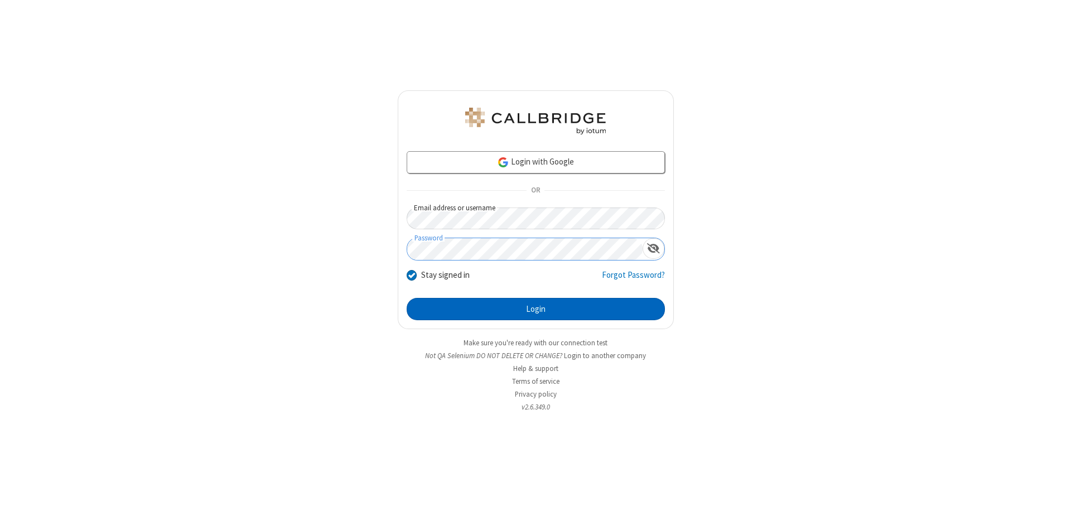
click at [535, 309] on button "Login" at bounding box center [536, 309] width 258 height 22
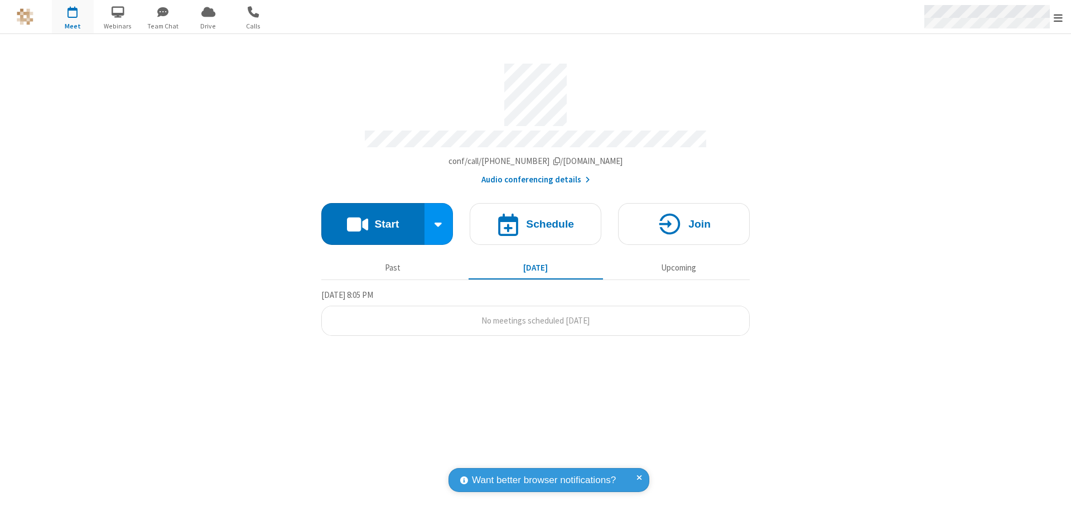
click at [1058, 17] on span "Open menu" at bounding box center [1058, 17] width 9 height 11
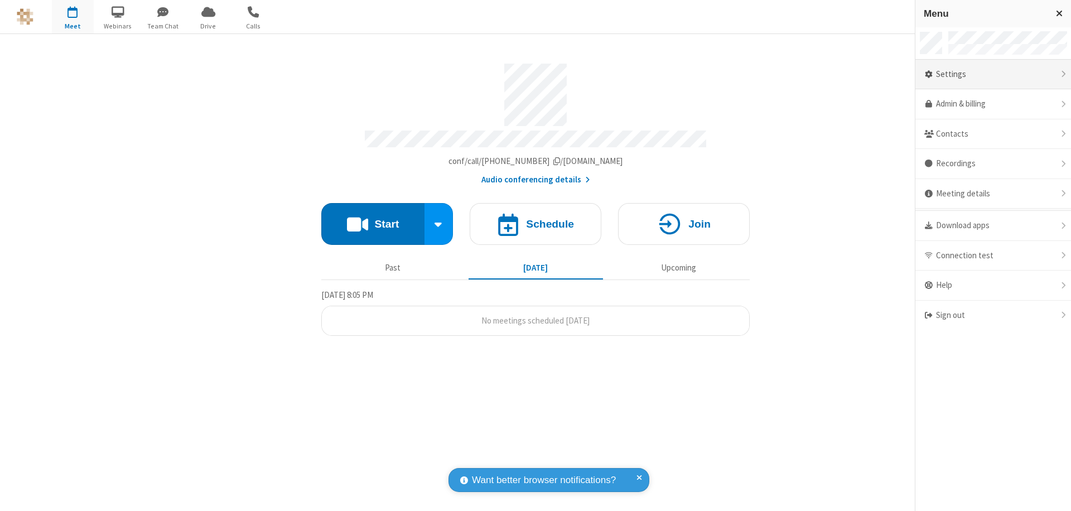
click at [993, 74] on div "Settings" at bounding box center [993, 75] width 156 height 30
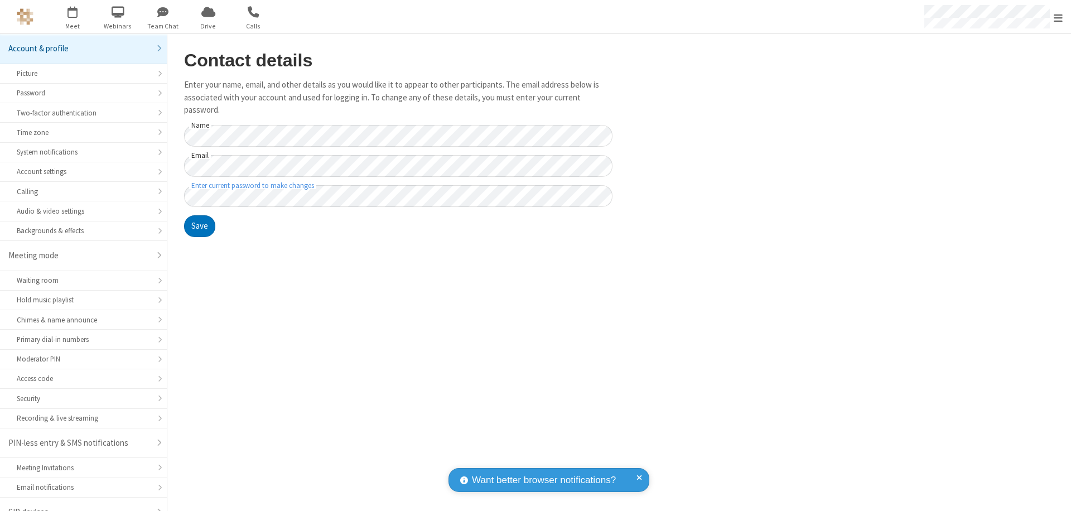
scroll to position [16, 0]
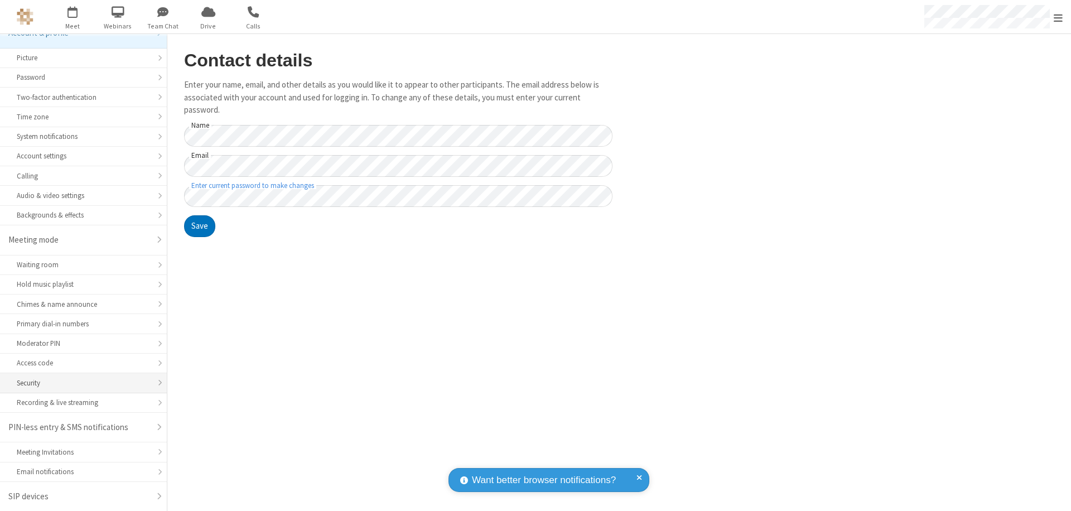
click at [79, 383] on div "Security" at bounding box center [83, 383] width 133 height 11
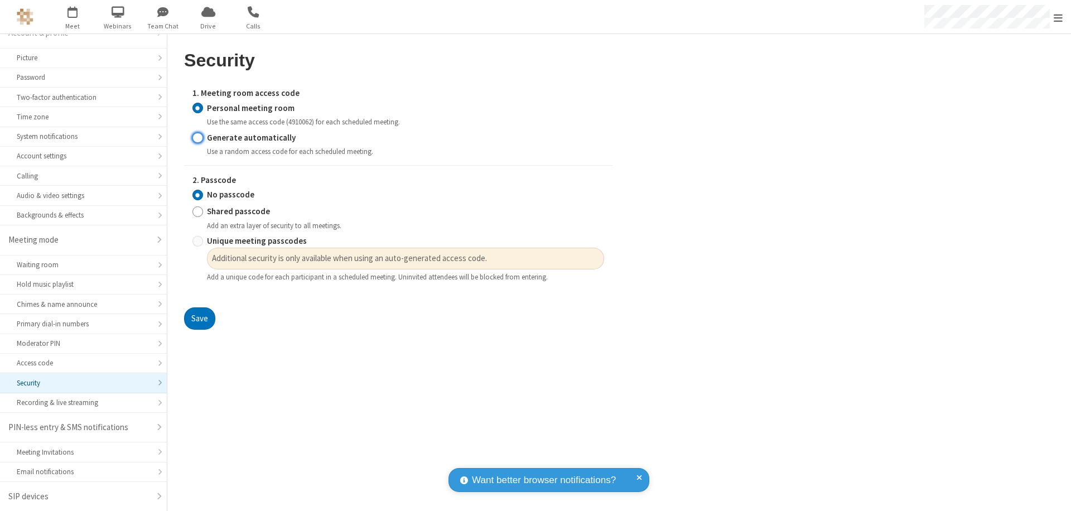
click at [197, 137] on input "Generate automatically" at bounding box center [197, 138] width 11 height 12
radio input "true"
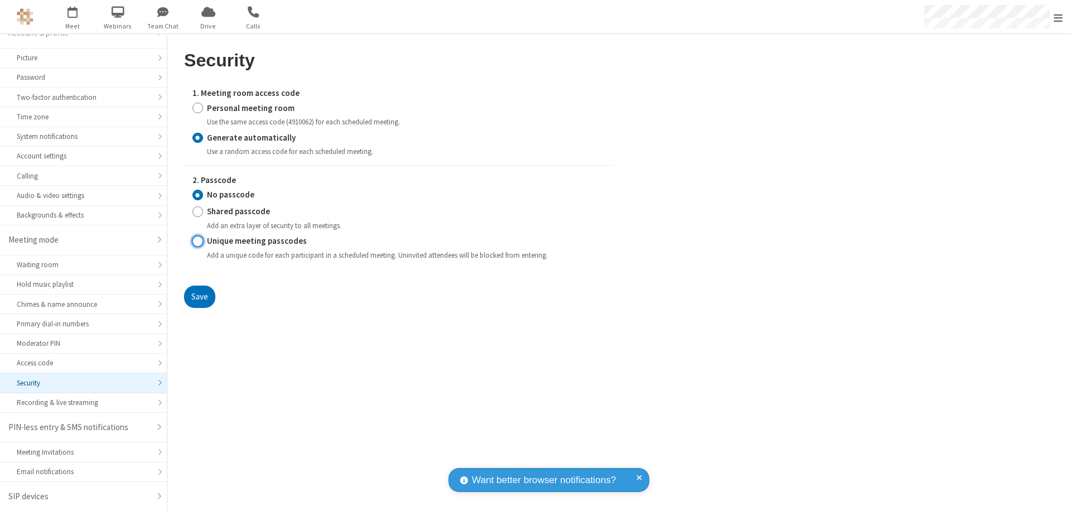
click at [197, 241] on input "Unique meeting passcodes" at bounding box center [197, 241] width 11 height 12
radio input "true"
click at [199, 296] on button "Save" at bounding box center [199, 297] width 31 height 22
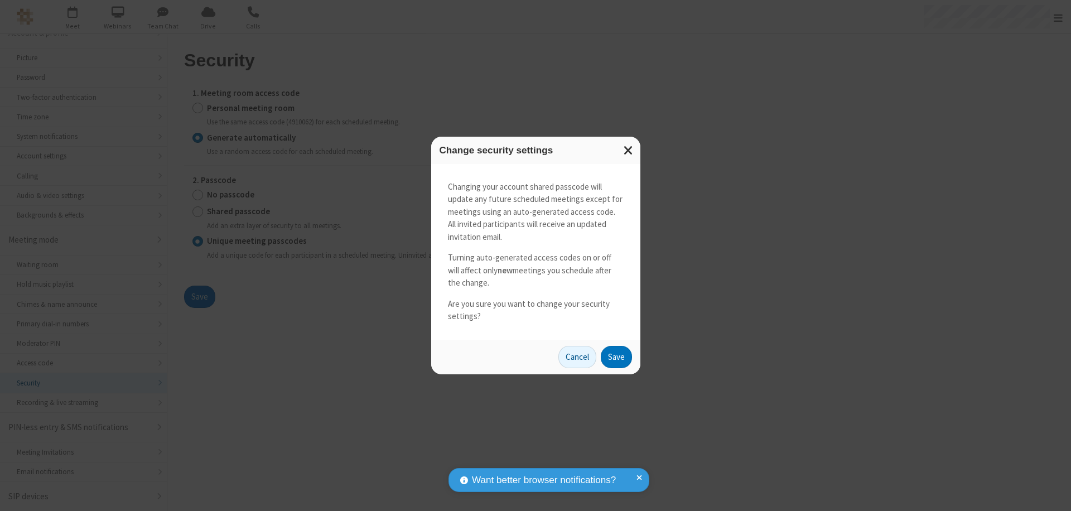
click at [616, 356] on button "Save" at bounding box center [616, 357] width 31 height 22
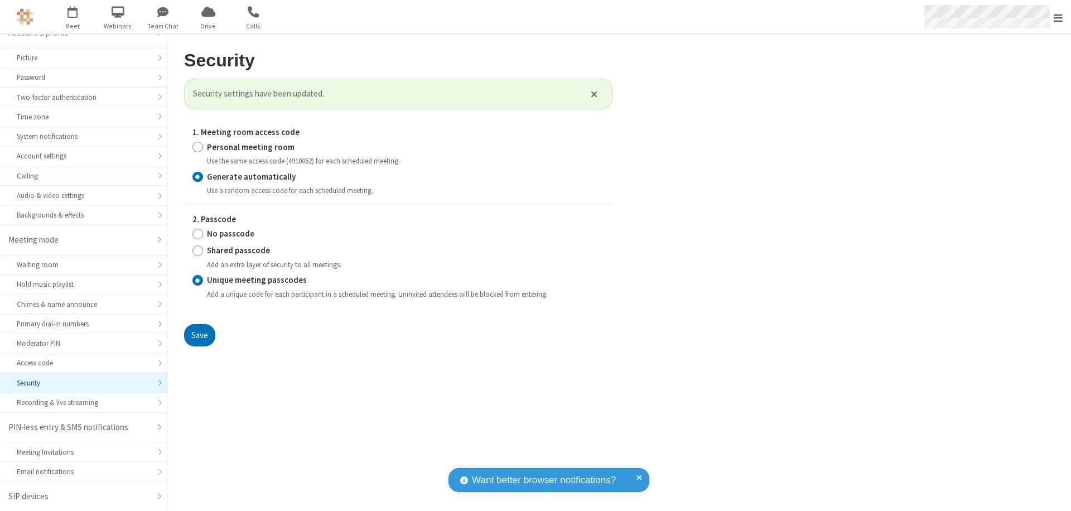
click at [1058, 17] on span "Open menu" at bounding box center [1058, 17] width 9 height 11
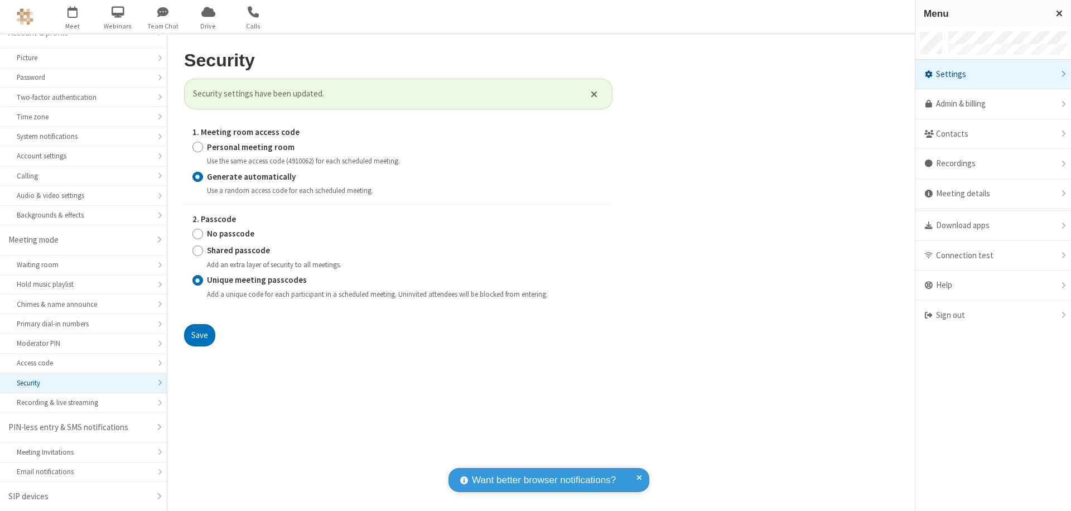
click at [73, 17] on span "button" at bounding box center [73, 11] width 42 height 19
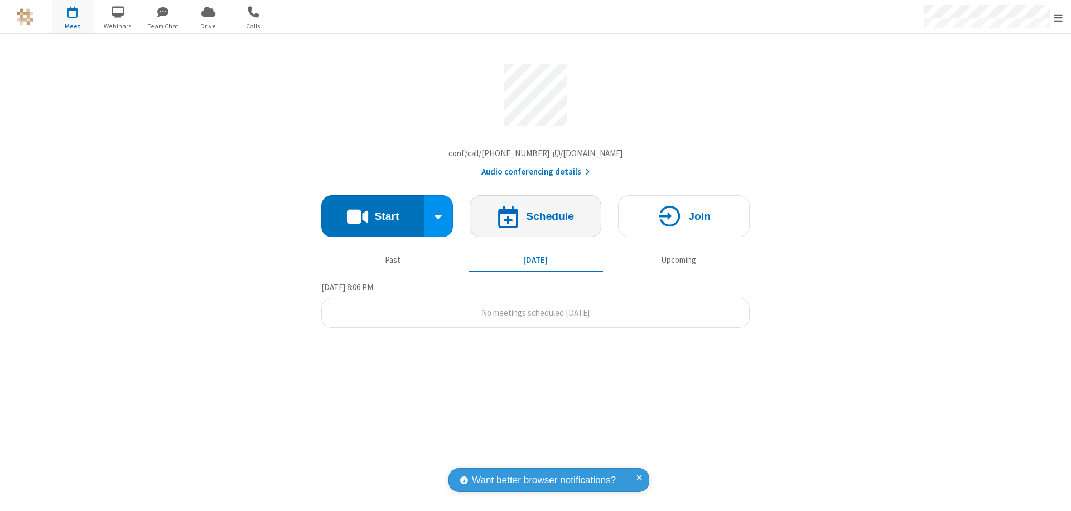
click at [535, 219] on h4 "Schedule" at bounding box center [550, 216] width 48 height 11
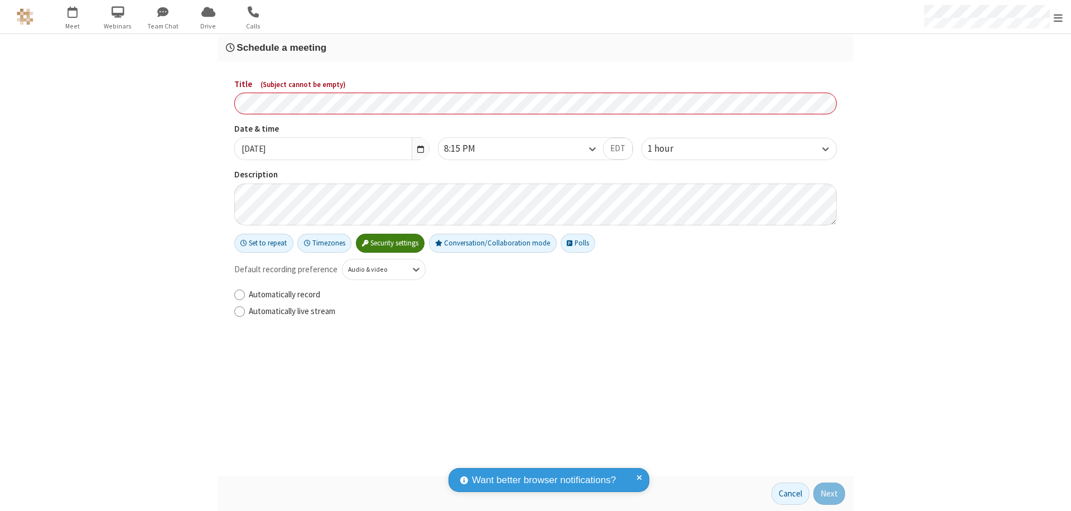
click at [535, 47] on h3 "Schedule a meeting" at bounding box center [535, 47] width 619 height 11
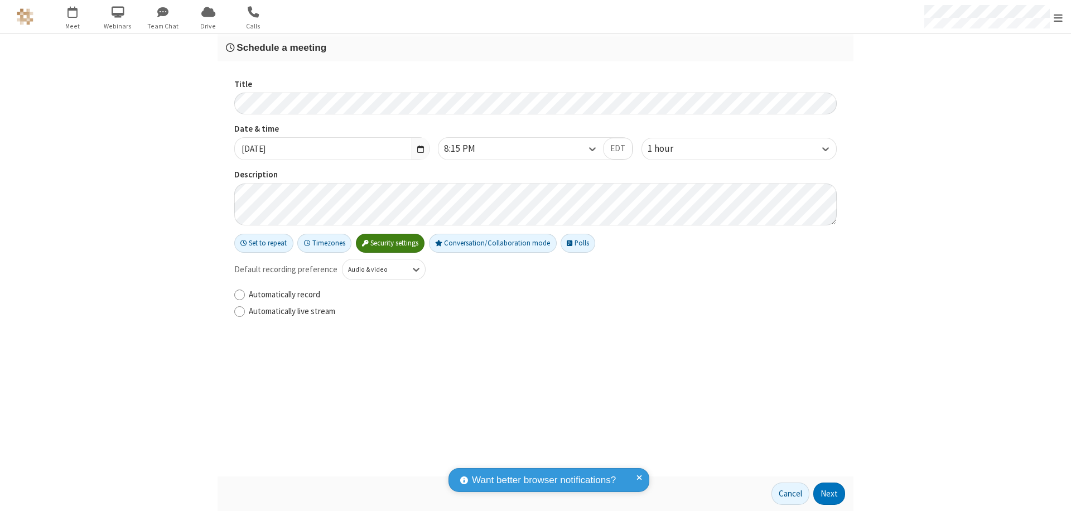
click at [829, 494] on button "Next" at bounding box center [829, 493] width 32 height 22
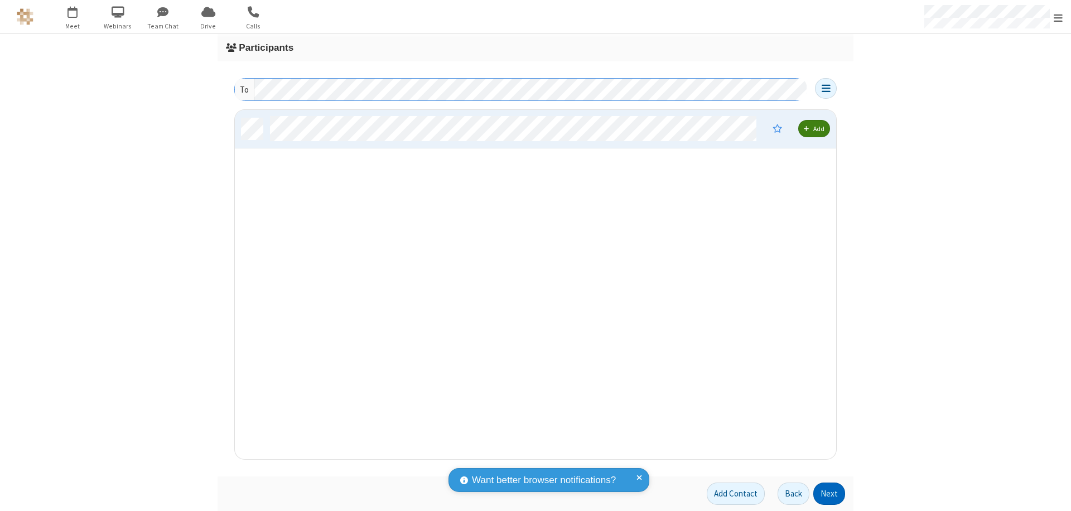
click at [829, 494] on button "Next" at bounding box center [829, 493] width 32 height 22
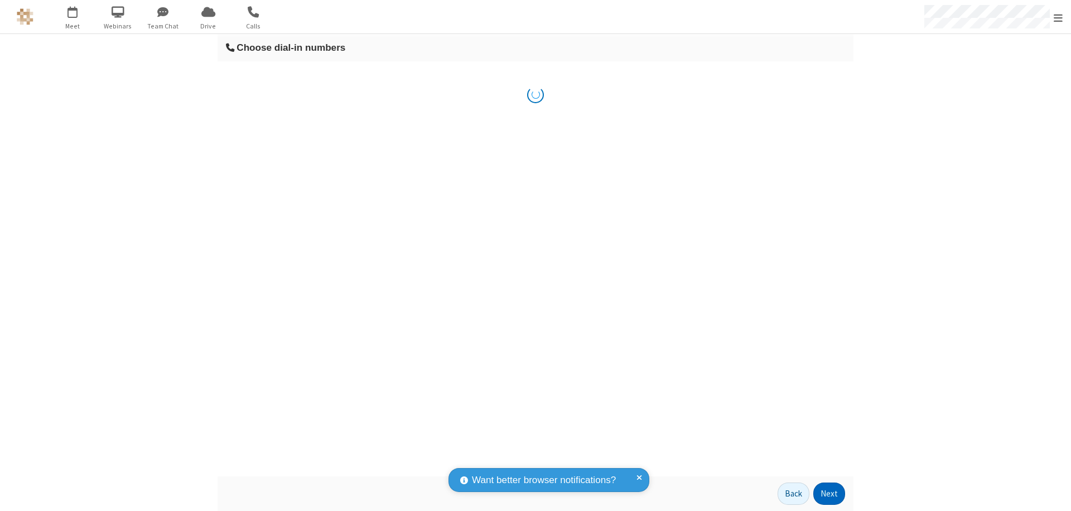
click at [829, 494] on button "Next" at bounding box center [829, 493] width 32 height 22
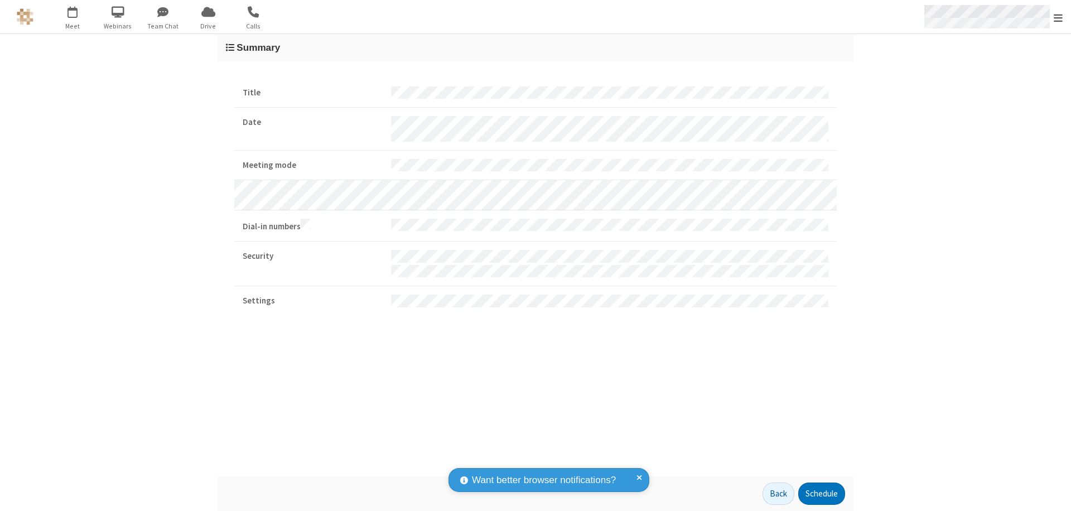
click at [1058, 17] on span "Open menu" at bounding box center [1058, 17] width 9 height 11
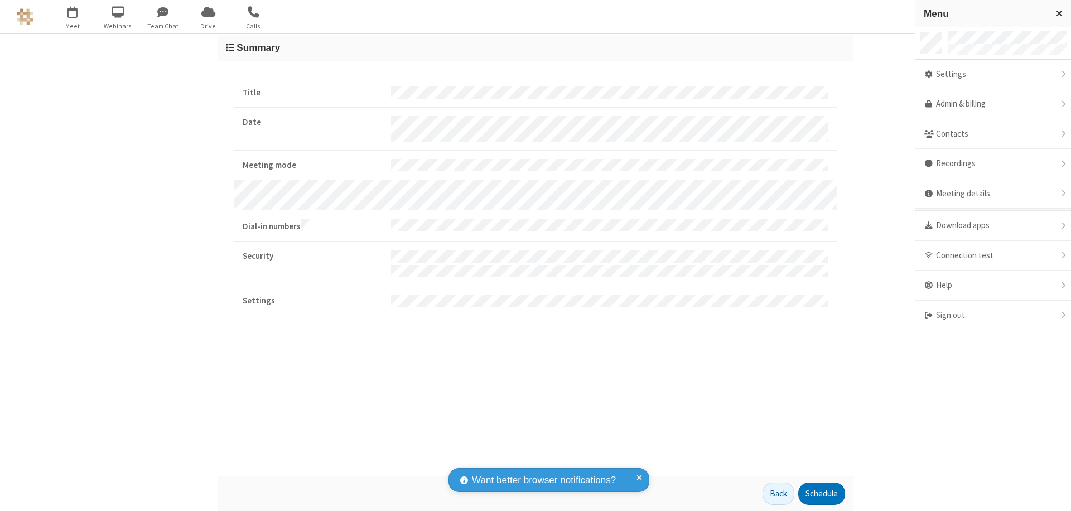
click at [993, 74] on div "Settings" at bounding box center [993, 75] width 156 height 30
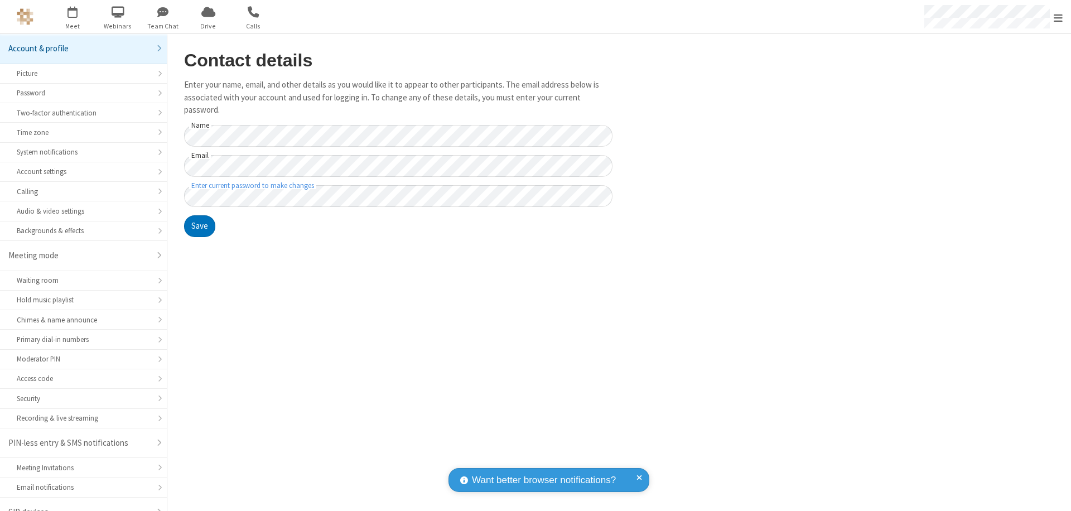
scroll to position [16, 0]
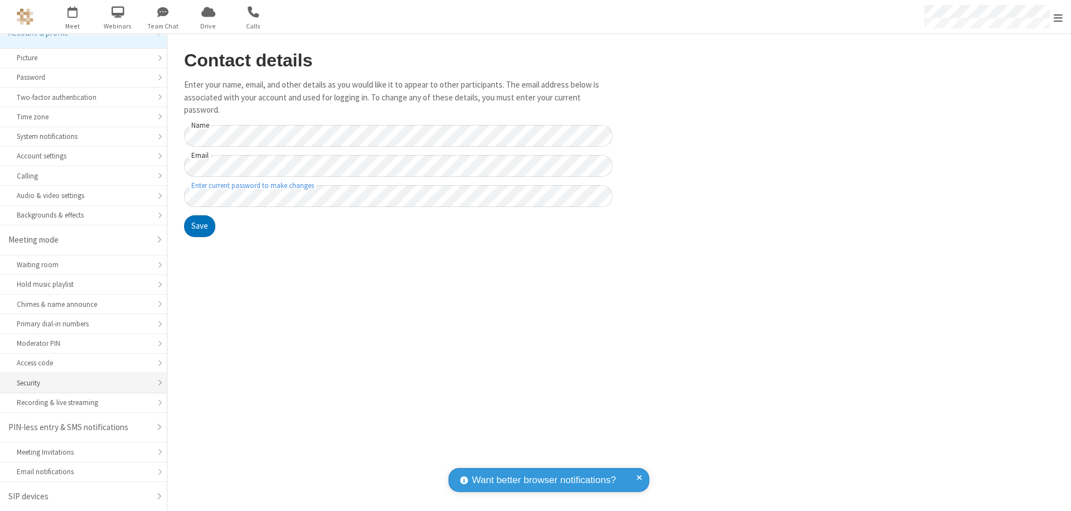
click at [79, 383] on div "Security" at bounding box center [83, 383] width 133 height 11
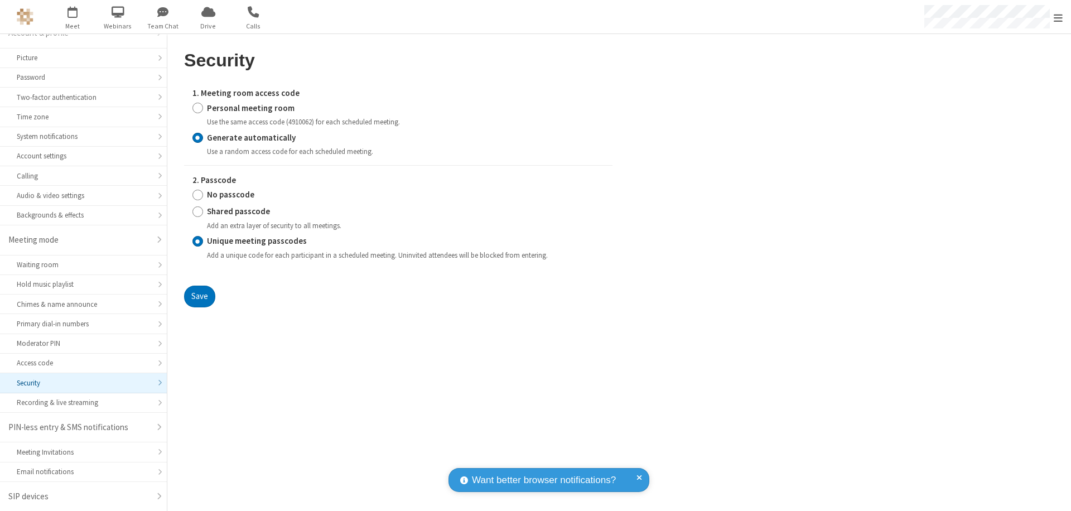
click at [197, 108] on input "Personal meeting room" at bounding box center [197, 108] width 11 height 12
radio input "true"
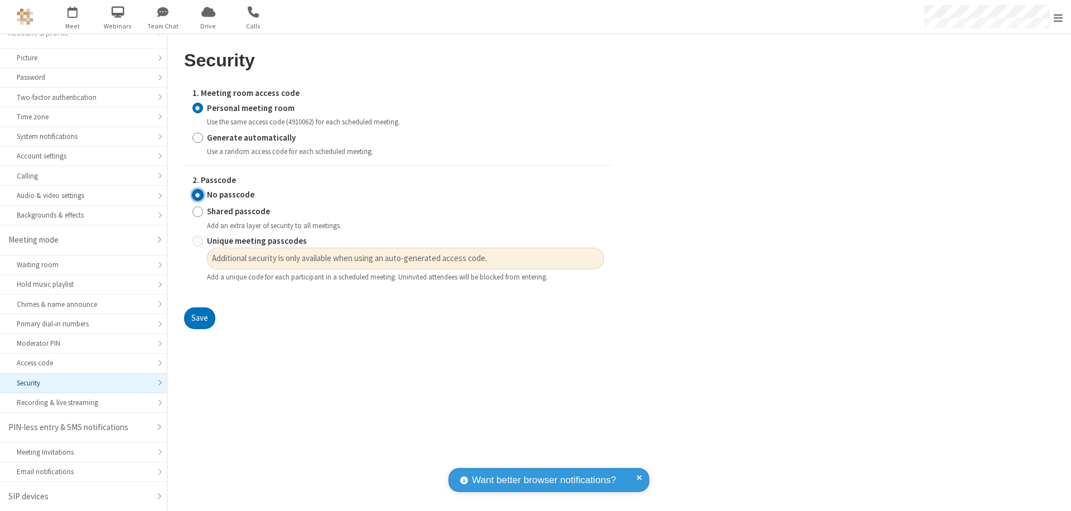
click at [197, 195] on input "No passcode" at bounding box center [197, 195] width 11 height 12
click at [199, 318] on button "Save" at bounding box center [199, 318] width 31 height 22
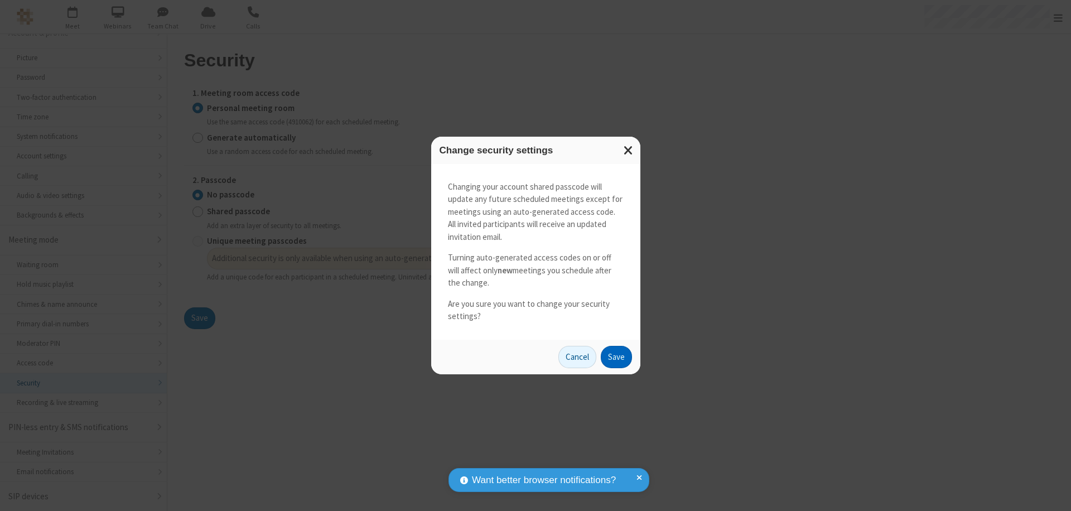
click at [616, 356] on button "Save" at bounding box center [616, 357] width 31 height 22
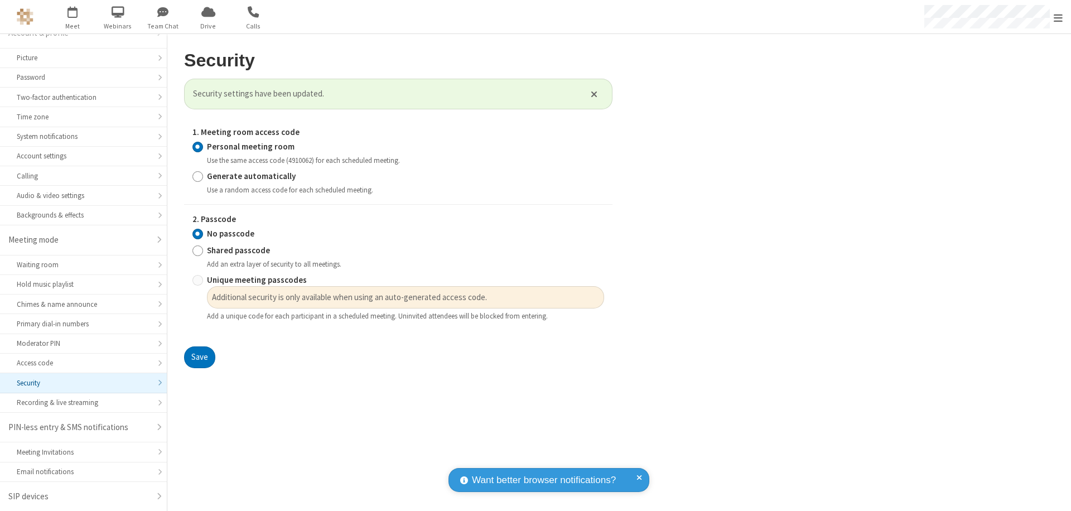
click at [1058, 17] on span "Open menu" at bounding box center [1058, 17] width 9 height 11
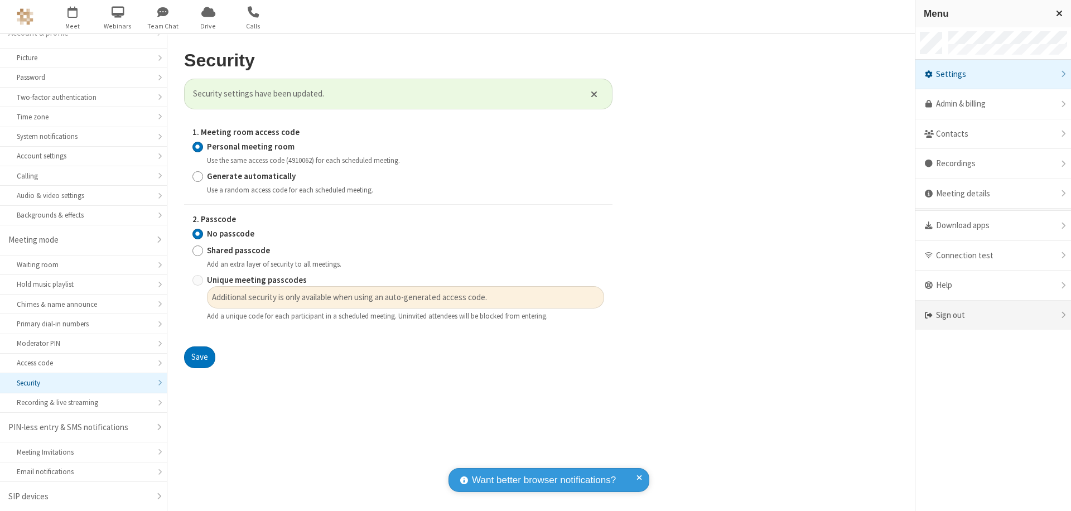
click at [993, 315] on div "Sign out" at bounding box center [993, 316] width 156 height 30
